Goal: Task Accomplishment & Management: Use online tool/utility

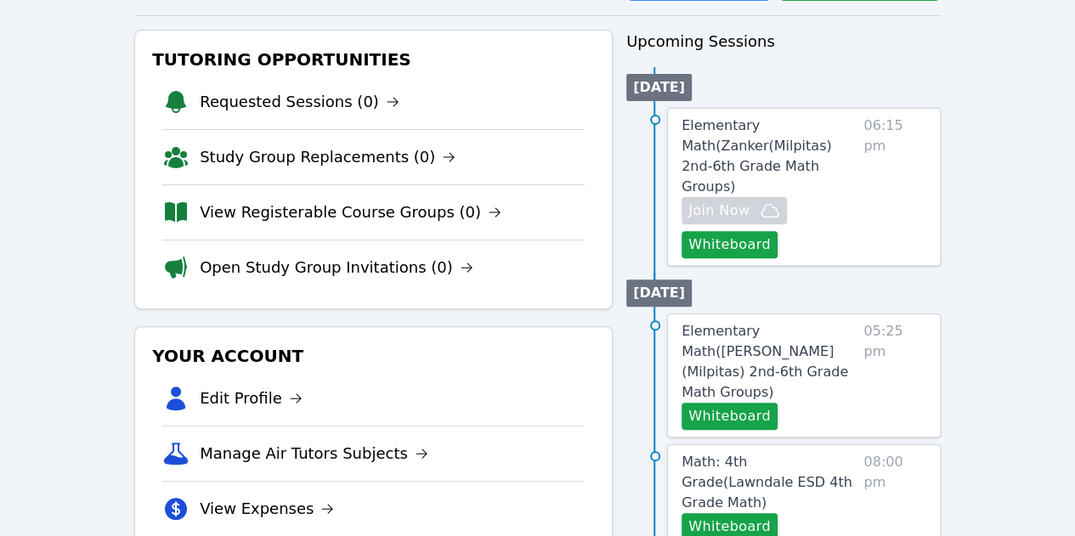
scroll to position [146, 0]
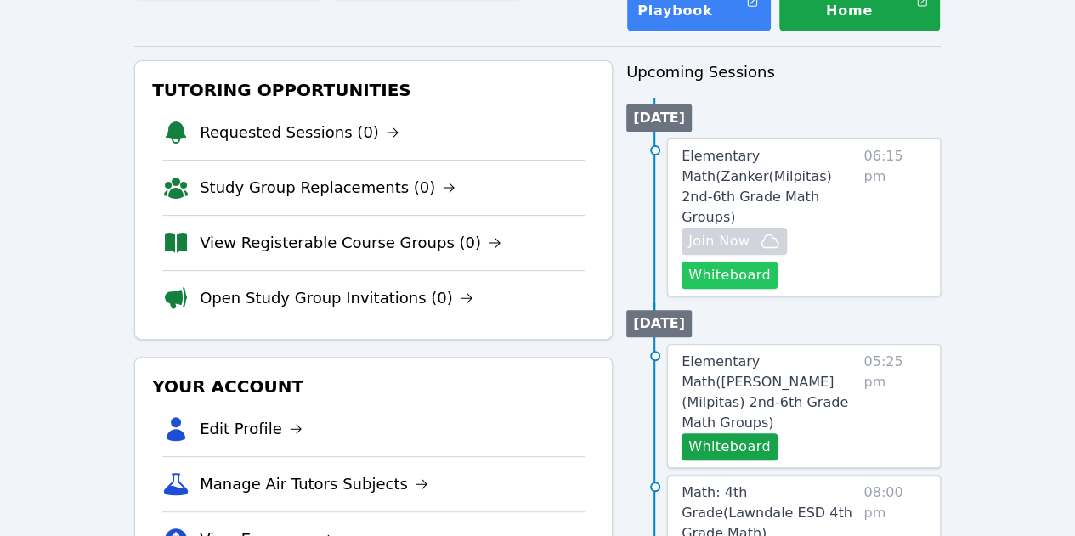
click at [776, 262] on button "Whiteboard" at bounding box center [729, 275] width 96 height 27
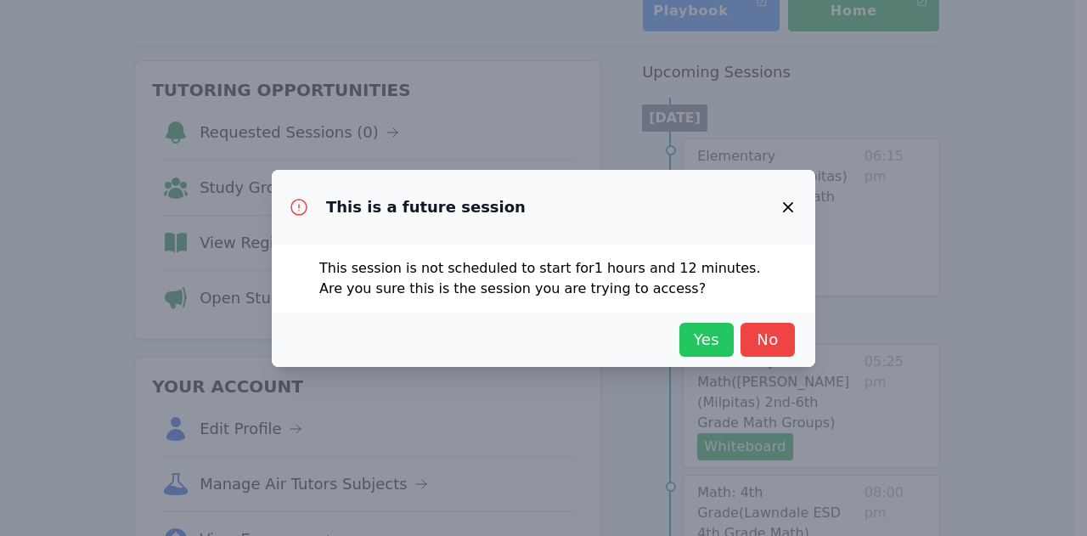
click at [714, 335] on span "Yes" at bounding box center [706, 340] width 37 height 24
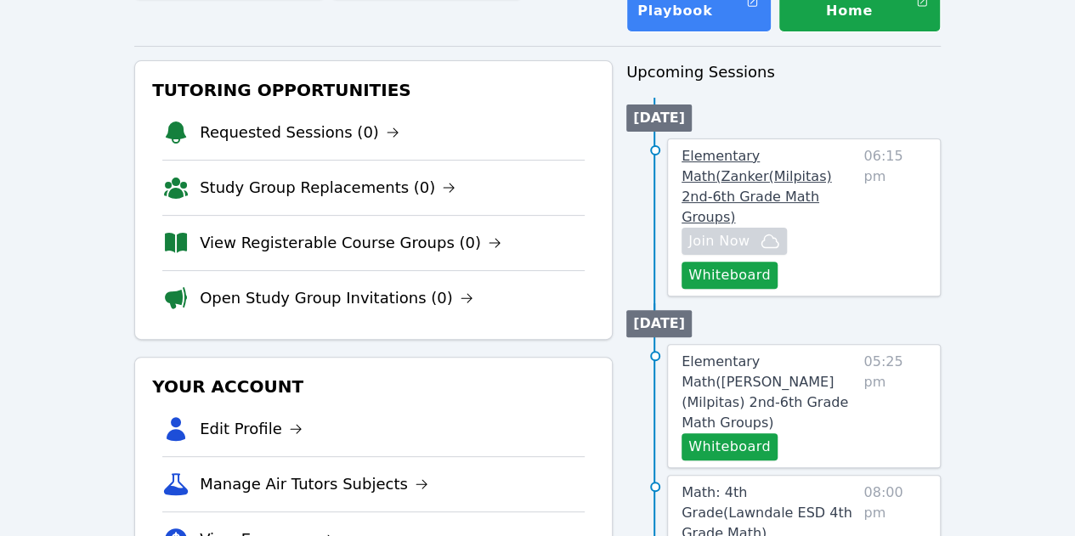
click at [765, 154] on span "Elementary Math ( Zanker(Milpitas) 2nd-6th Grade Math Groups )" at bounding box center [756, 186] width 150 height 77
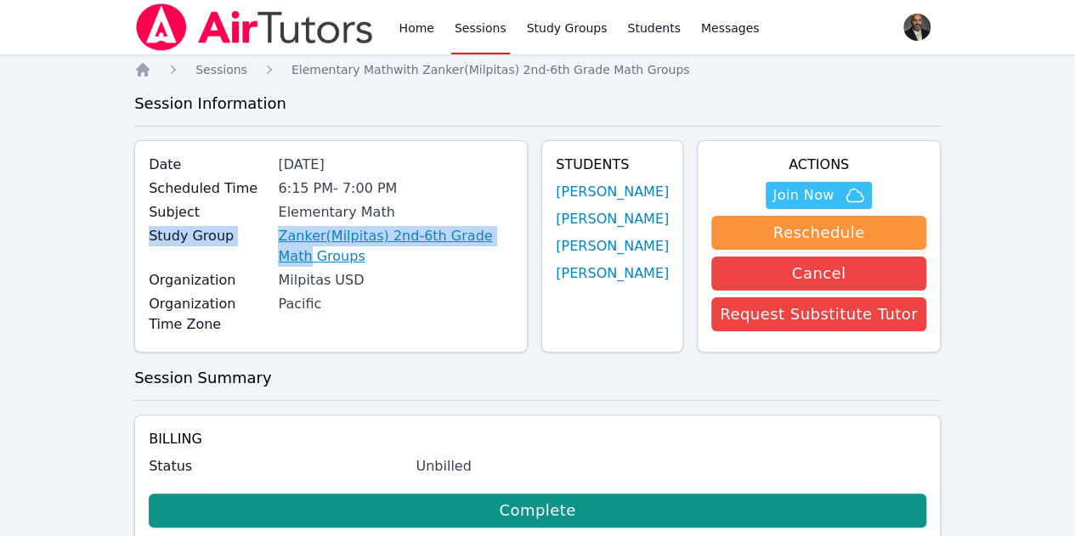
drag, startPoint x: 423, startPoint y: 215, endPoint x: 505, endPoint y: 230, distance: 83.8
click at [505, 230] on div "Date [DATE] Scheduled Time 6:15 PM - 7:00 PM Subject Elementary Math Study Grou…" at bounding box center [330, 246] width 393 height 212
copy div "Study Group Zanker(Milpitas) 2nd-6th Grade Math"
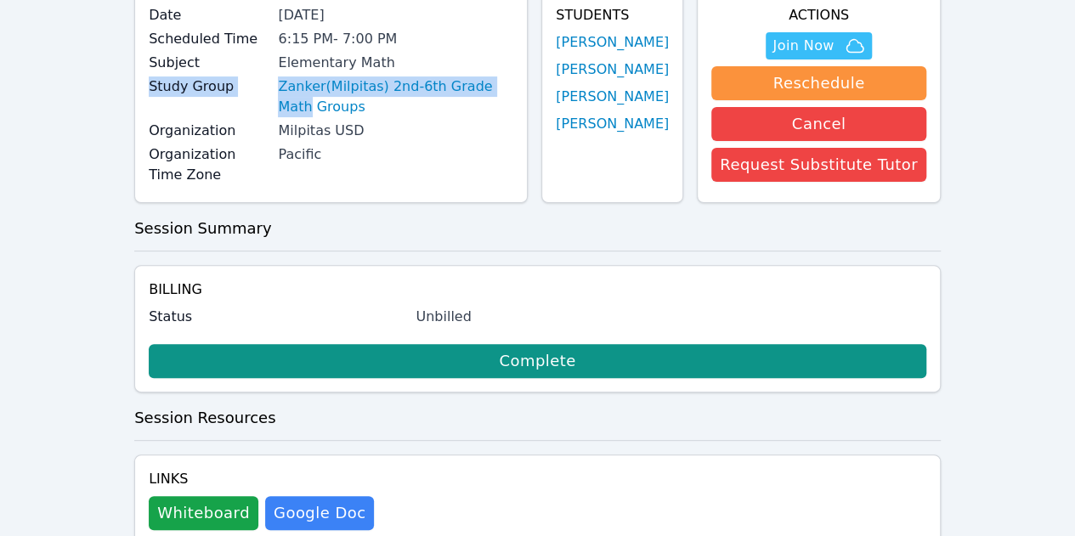
scroll to position [170, 0]
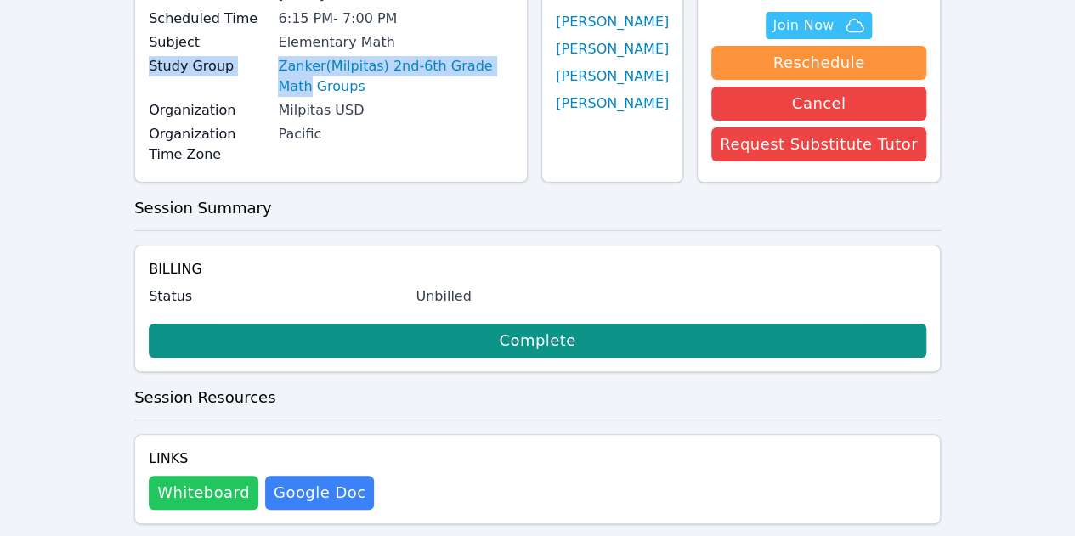
click at [214, 476] on button "Whiteboard" at bounding box center [204, 493] width 110 height 34
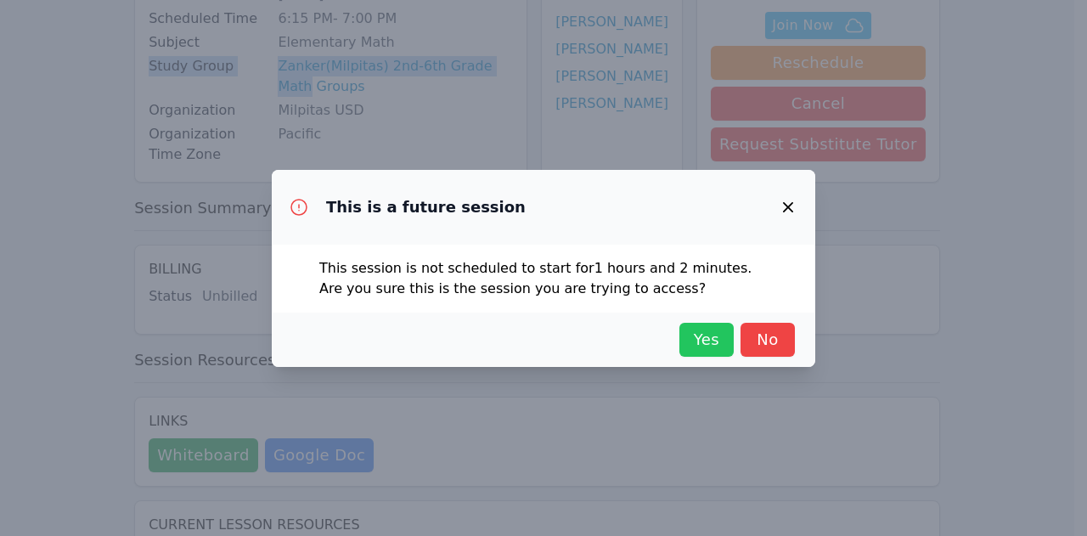
click at [690, 339] on span "Yes" at bounding box center [706, 340] width 37 height 24
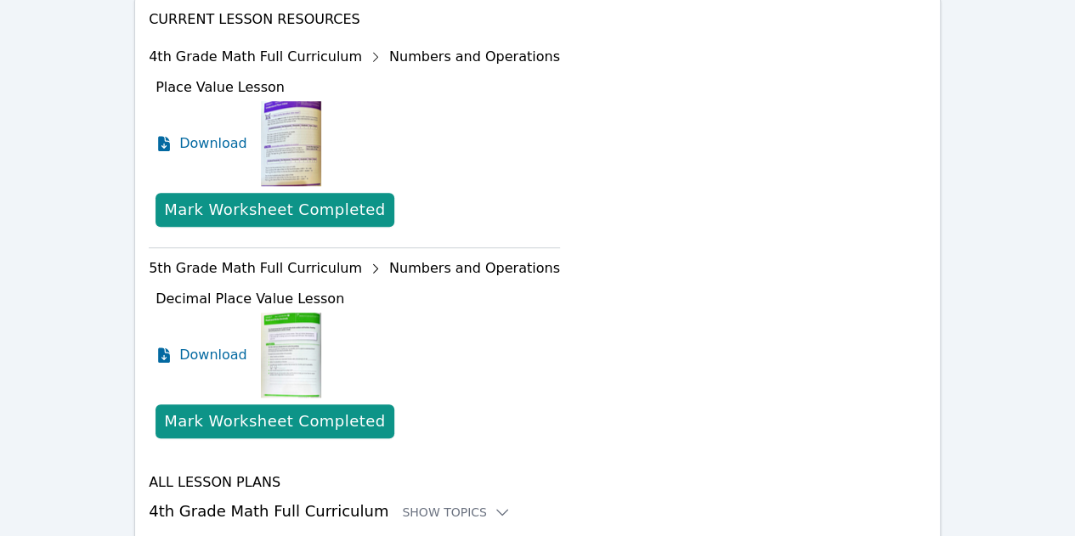
scroll to position [686, 0]
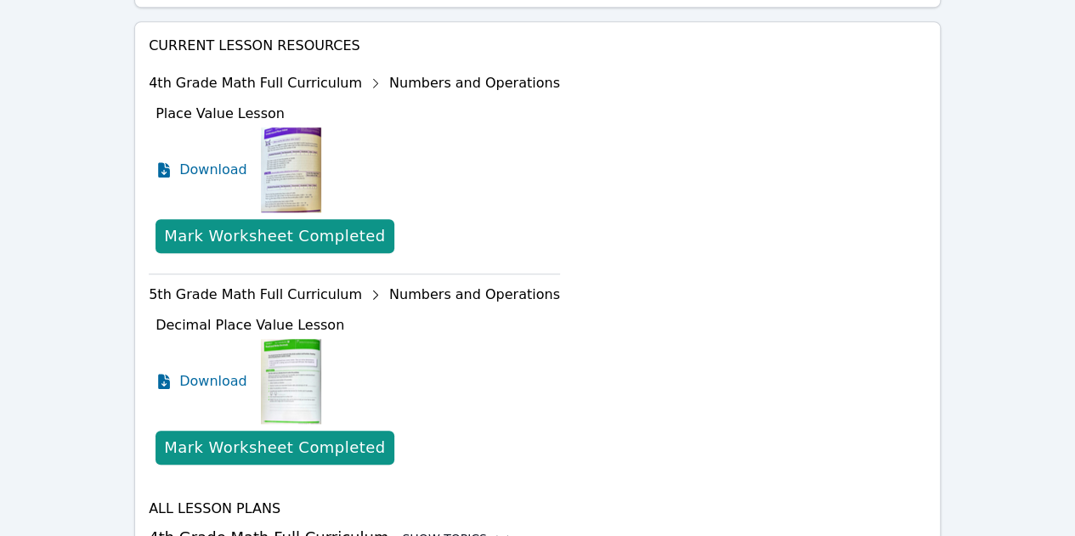
click at [433, 530] on div "Show Topics" at bounding box center [456, 538] width 109 height 17
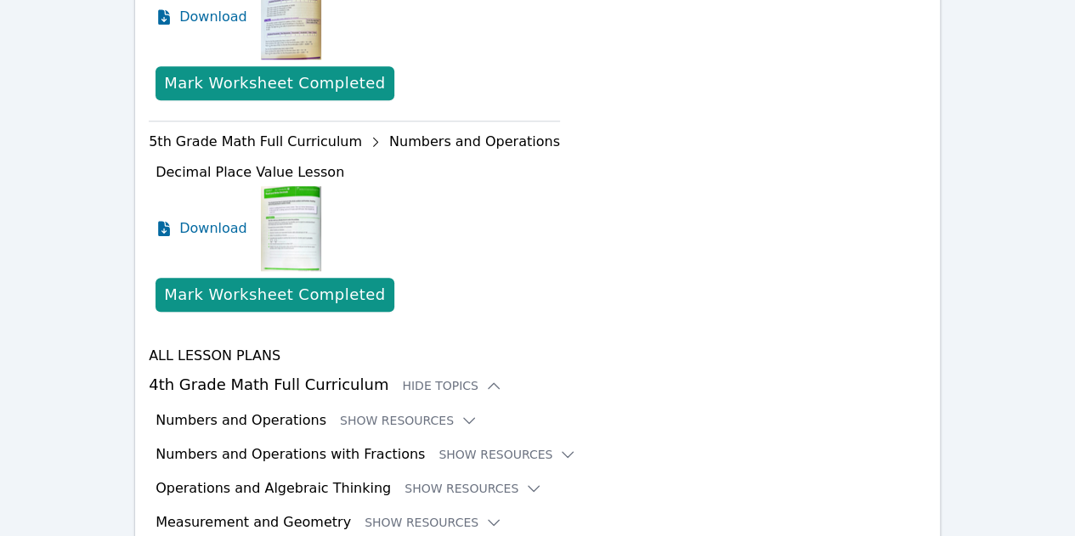
scroll to position [945, 0]
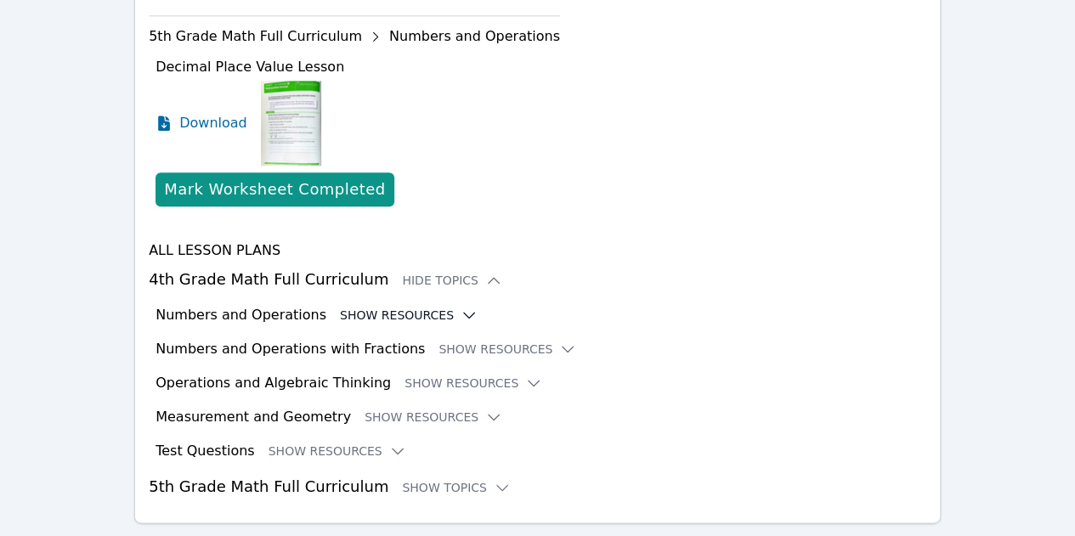
click at [391, 307] on button "Show Resources" at bounding box center [409, 315] width 138 height 17
click at [460, 307] on icon at bounding box center [468, 315] width 17 height 17
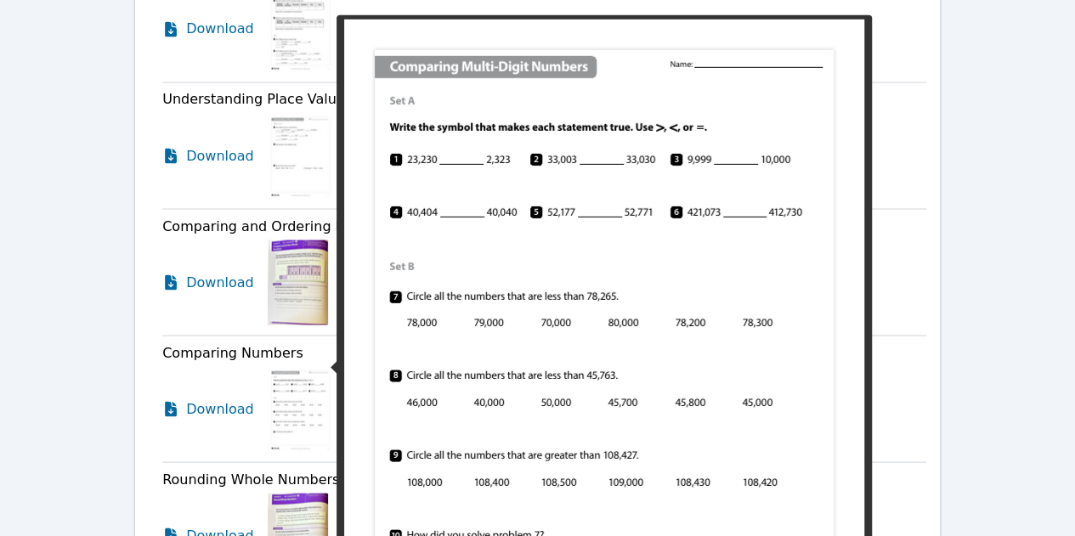
scroll to position [1709, 0]
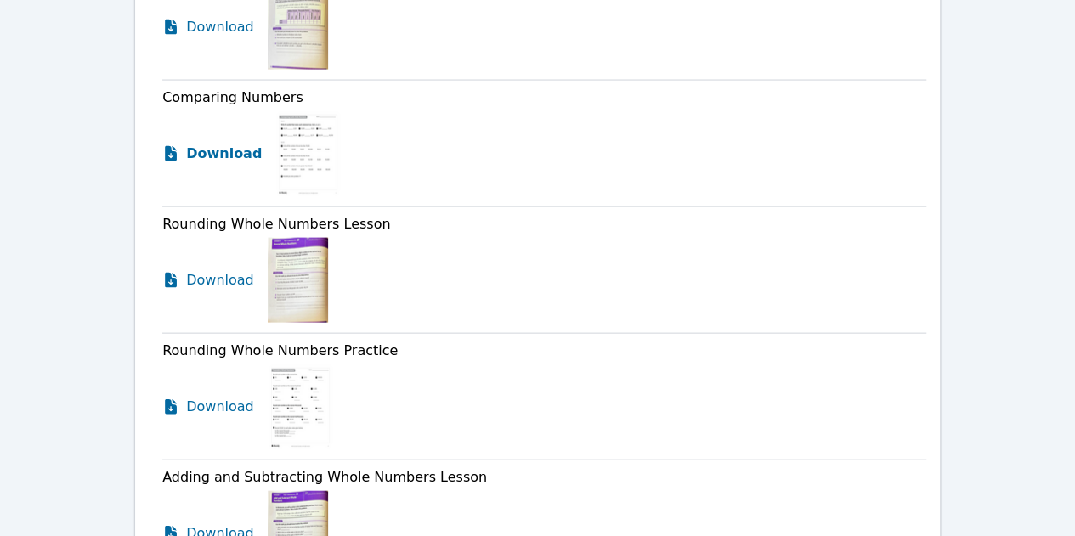
click at [229, 144] on span "Download" at bounding box center [224, 154] width 76 height 20
click at [213, 397] on span "Download" at bounding box center [224, 407] width 76 height 20
